Goal: Task Accomplishment & Management: Manage account settings

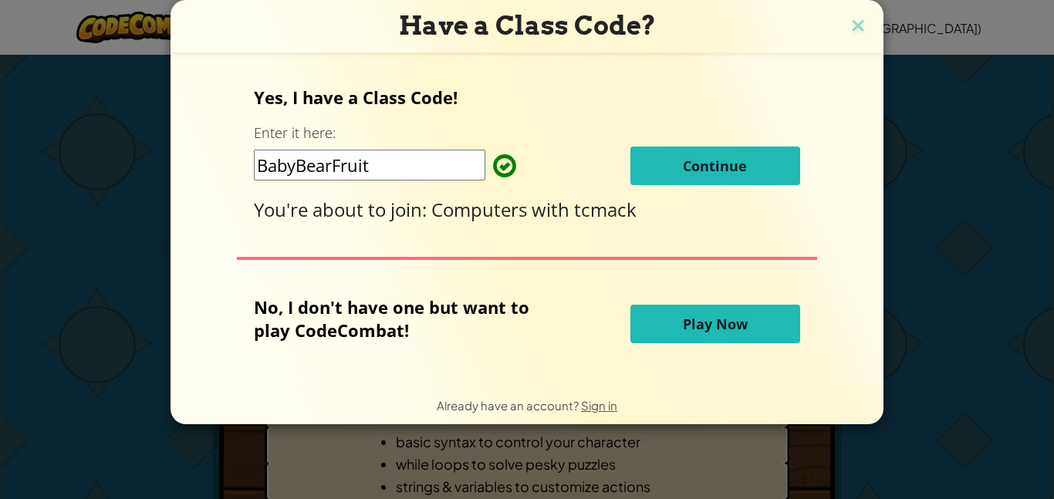
click at [752, 151] on button "Continue" at bounding box center [716, 166] width 170 height 39
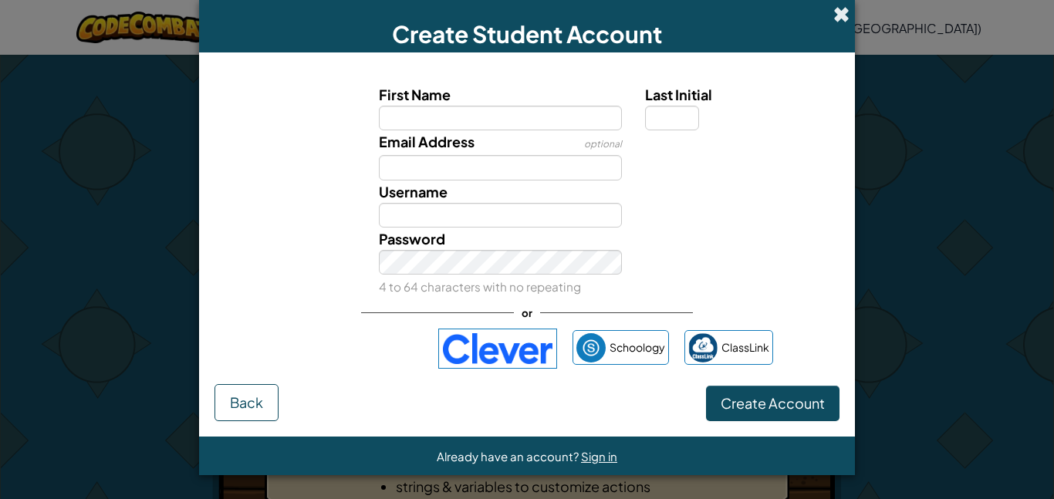
click at [834, 10] on span at bounding box center [842, 14] width 16 height 16
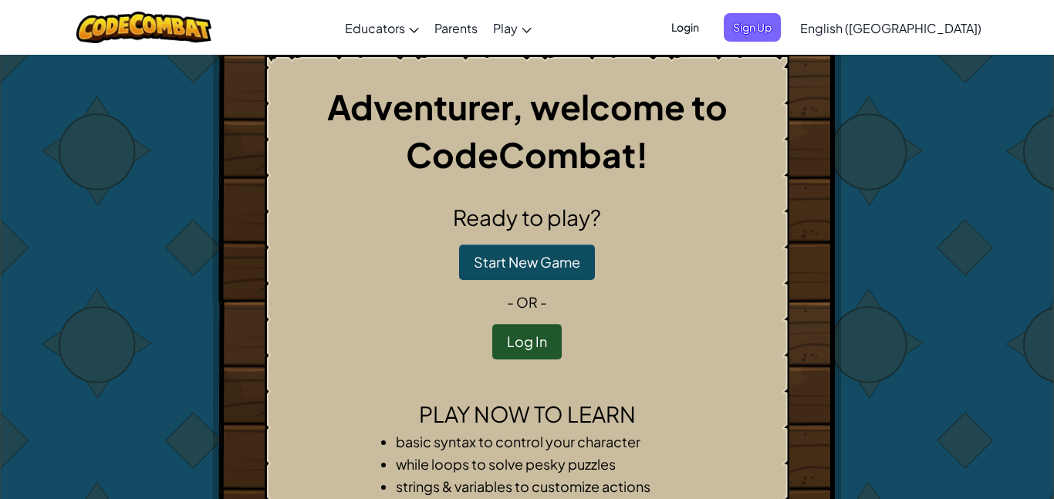
click at [709, 23] on span "Login" at bounding box center [685, 27] width 46 height 29
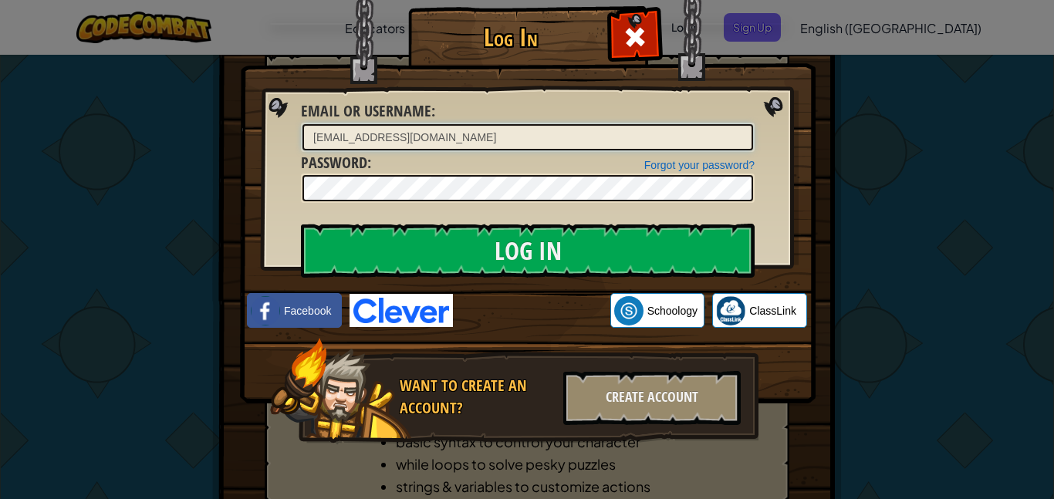
type input "[EMAIL_ADDRESS][DOMAIN_NAME]"
click at [301, 224] on input "Log In" at bounding box center [528, 251] width 454 height 54
